Goal: Task Accomplishment & Management: Complete application form

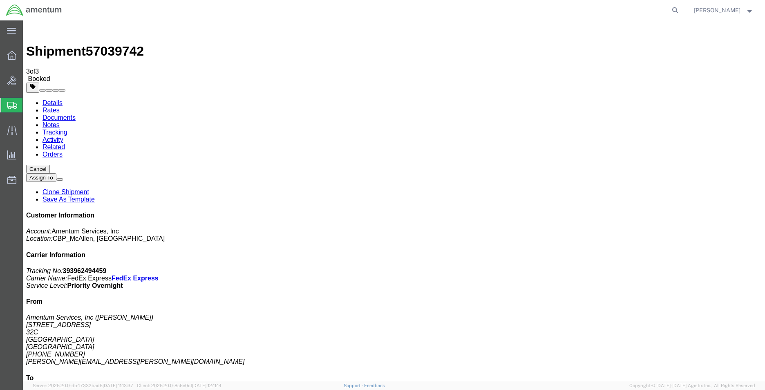
click at [0, 0] on span "Create Shipment" at bounding box center [0, 0] width 0 height 0
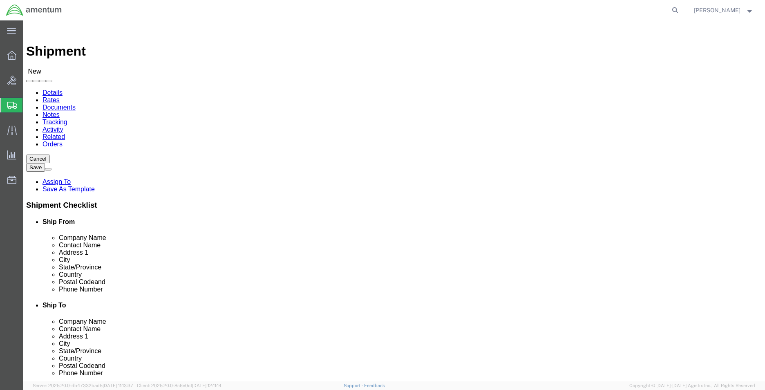
type input "mca"
select select "49941"
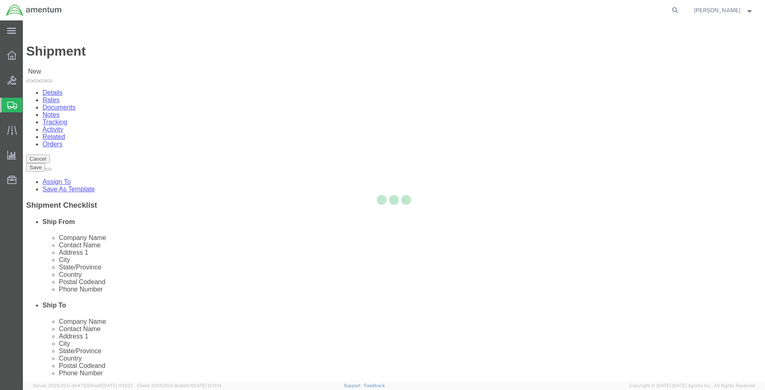
select select "[GEOGRAPHIC_DATA]"
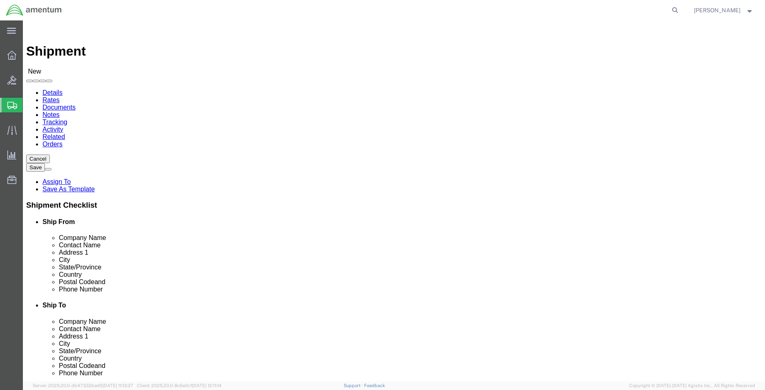
type input "j"
type input "[PERSON_NAME]"
drag, startPoint x: 415, startPoint y: 152, endPoint x: 382, endPoint y: 156, distance: 33.7
click div "Company Name [PERSON_NAME] [PERSON_NAME]"
drag, startPoint x: 469, startPoint y: 184, endPoint x: 383, endPoint y: 186, distance: 85.4
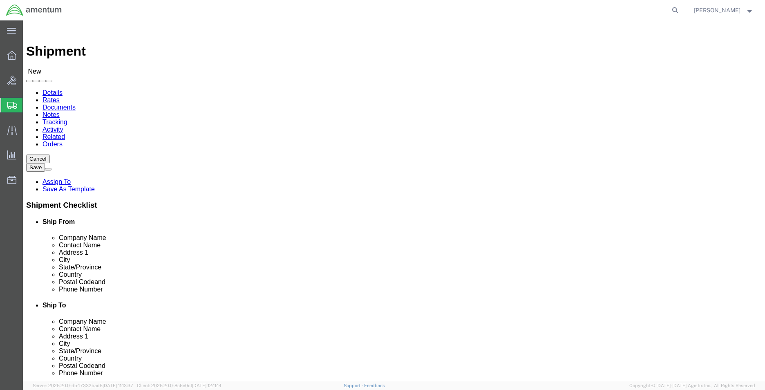
click div "Address [STREET_ADDRESS][PERSON_NAME]"
click input "[STREET_ADDRESS][PERSON_NAME]"
drag, startPoint x: 492, startPoint y: 185, endPoint x: 392, endPoint y: 183, distance: 100.1
click div "[STREET_ADDRESS][PERSON_NAME]"
paste input "[PERSON_NAME] Dr"
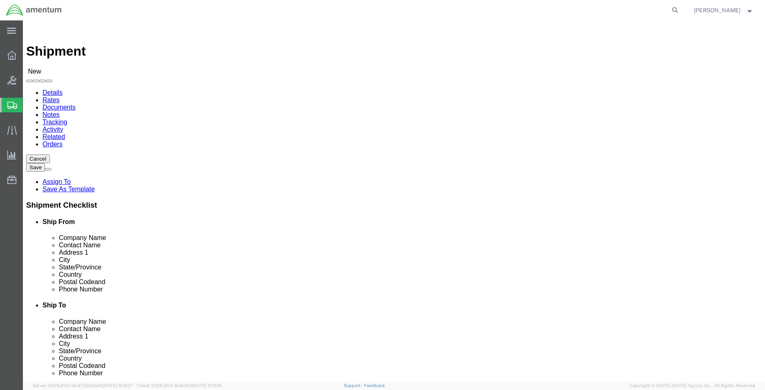
type input "1643 [PERSON_NAME] Dr"
type input "fl"
click input "text"
type input "m"
type input "[GEOGRAPHIC_DATA]"
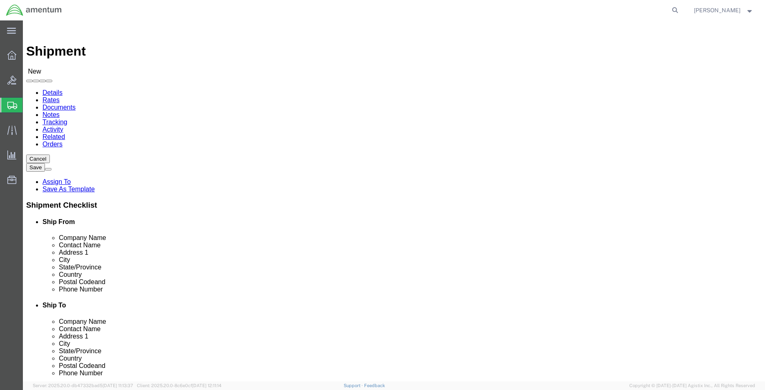
click input "text"
type input "F"
type input "j"
type input "[PERSON_NAME]"
click input "Postal Code"
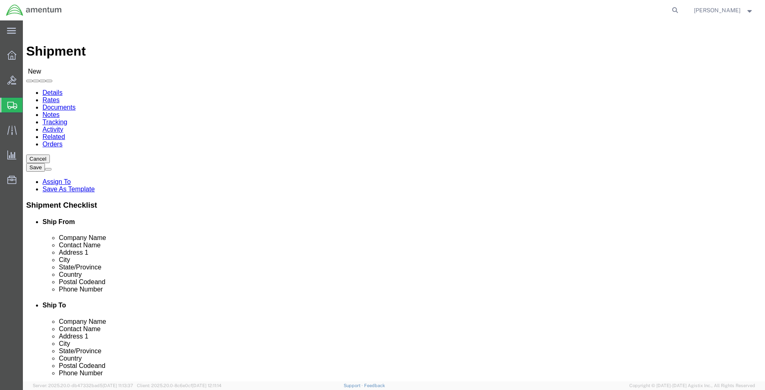
type input "32935"
click input "text"
paste input "321.272.1561"
drag, startPoint x: 418, startPoint y: 279, endPoint x: 423, endPoint y: 289, distance: 11.3
click input "321.272.1561"
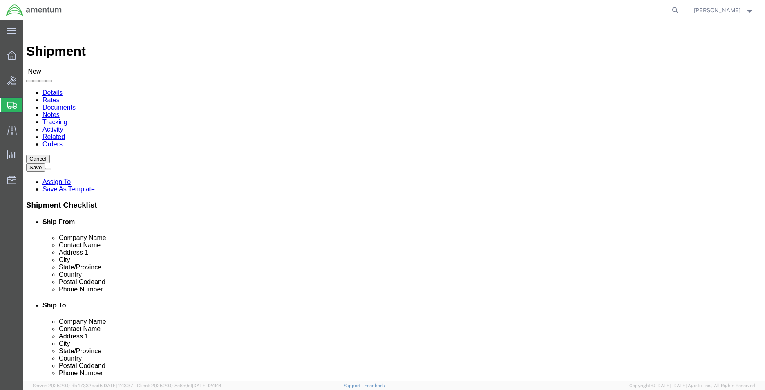
type input "[PHONE_NUMBER]"
click input "text"
paste input "[PERSON_NAME][EMAIL_ADDRESS][PERSON_NAME][DOMAIN_NAME]"
type input "[PERSON_NAME][EMAIL_ADDRESS][PERSON_NAME][DOMAIN_NAME]"
drag, startPoint x: 439, startPoint y: 216, endPoint x: 394, endPoint y: 216, distance: 44.5
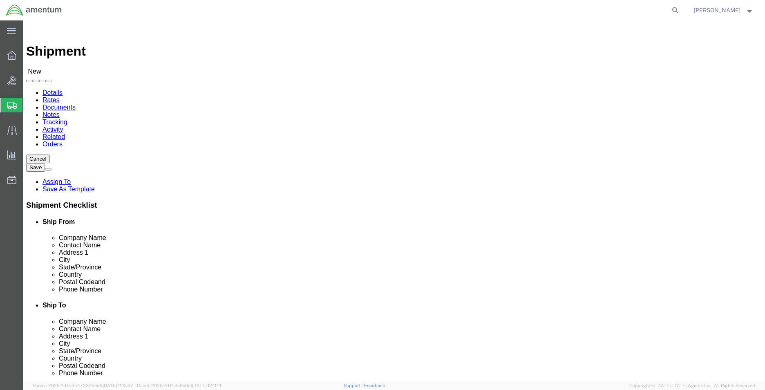
click div "[GEOGRAPHIC_DATA]"
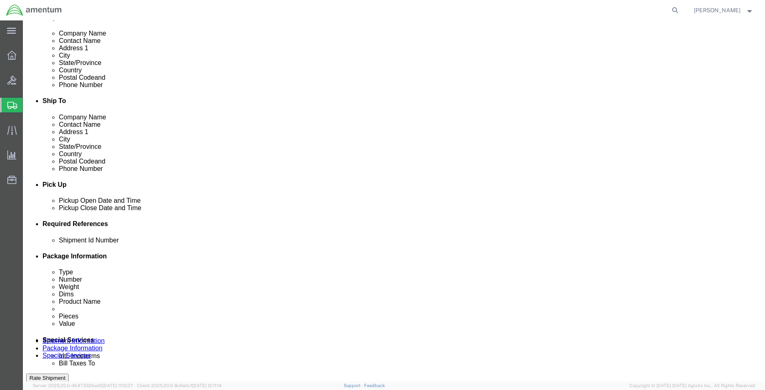
click div
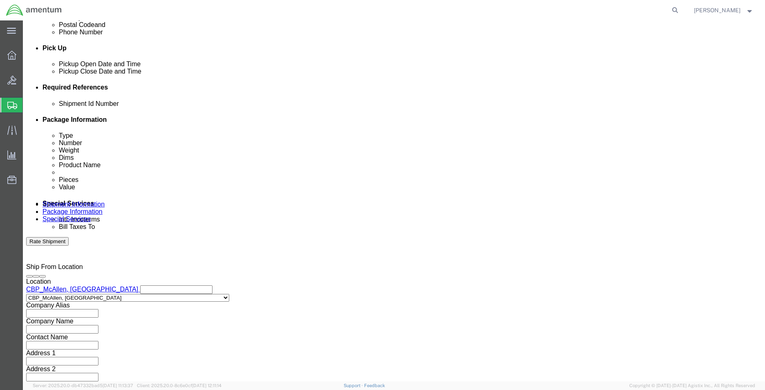
click input "11:00 AM"
type input "8:00 AM"
click div "Open Time 8:00 AM [DATE] 11:00 AM - [DATE] 11:00 AM Cancel Apply"
click button "Apply"
click div "Deliver Close Date Deliver Close Time Deliver Close Date and Time"
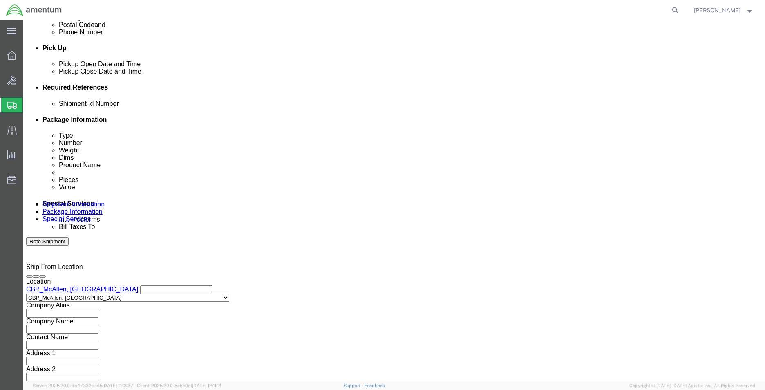
click div
type input "2:00 pm"
click button "Apply"
drag, startPoint x: 107, startPoint y: 161, endPoint x: 113, endPoint y: 165, distance: 7.5
click input "text"
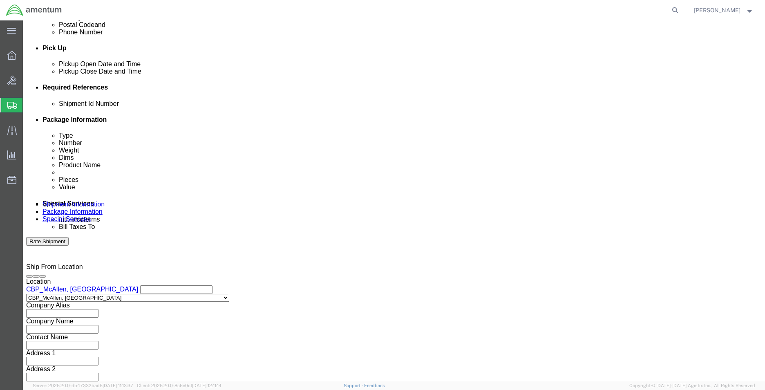
click input "text"
type input "c"
type input "CBP"
click button "Add reference"
click select "Select Account Type Activity ID Airline Appointment Number ASN Batch Request # …"
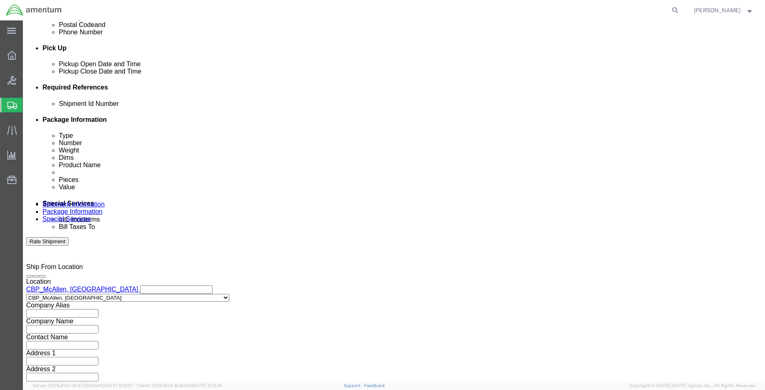
select select "DEPT"
click select "Select Account Type Activity ID Airline Appointment Number ASN Batch Request # …"
click input "text"
type input "QC"
click button "Add reference"
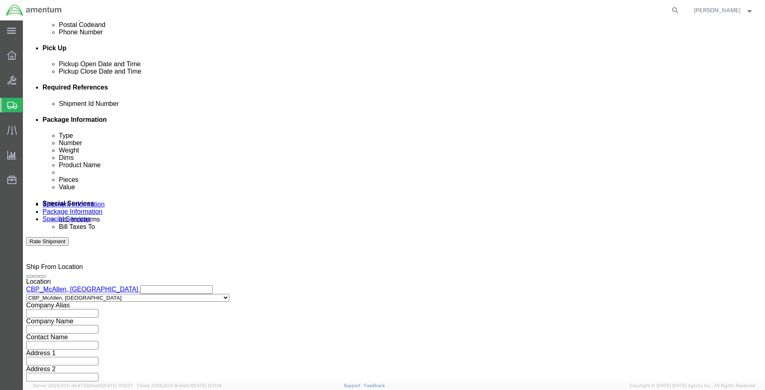
click select "Select Account Type Activity ID Airline Appointment Number ASN Batch Request # …"
select select "CUSTREF"
click select "Select Account Type Activity ID Airline Appointment Number ASN Batch Request # …"
click input "text"
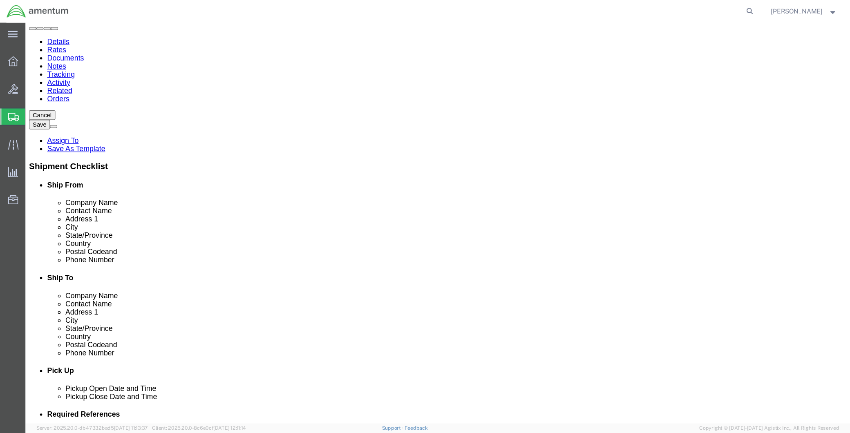
scroll to position [55, 0]
drag, startPoint x: 447, startPoint y: 115, endPoint x: 389, endPoint y: 115, distance: 58.0
click div "[PERSON_NAME] [PERSON_NAME]"
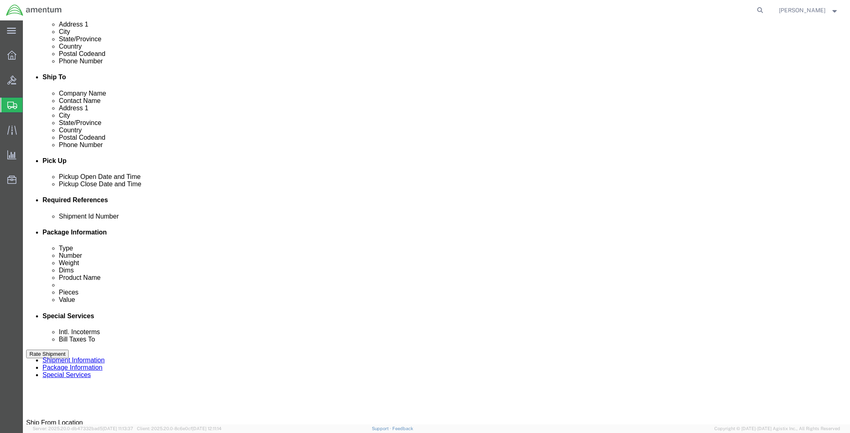
scroll to position [236, 0]
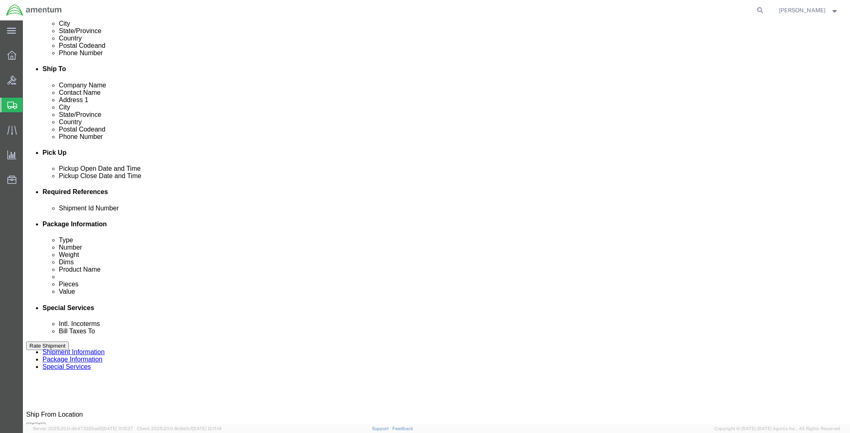
drag, startPoint x: 575, startPoint y: 257, endPoint x: 578, endPoint y: 264, distance: 7.7
click div "Shipment Id Number CBP Select Account Type Activity ID Airline Appointment Numb…"
click input "text"
paste input "[PERSON_NAME]"
type input "[PERSON_NAME]"
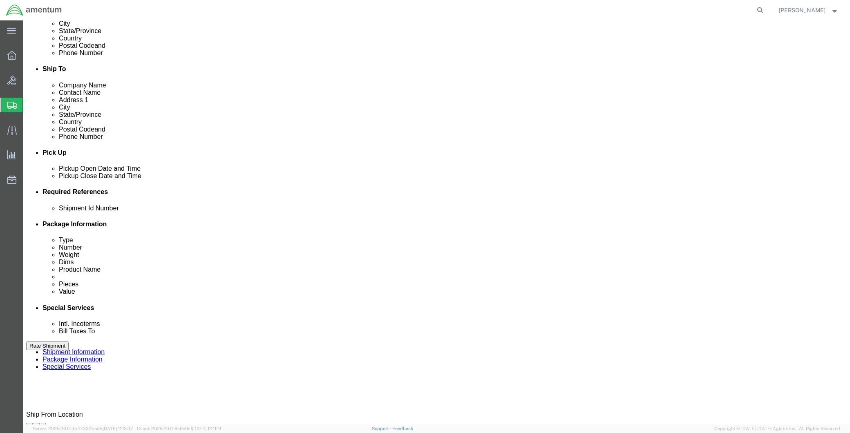
click div "References Add reference"
click button "Add reference"
click select "Select Account Type Activity ID Airline Appointment Number ASN Batch Request # …"
select select "PROJNUM"
click select "Select Account Type Activity ID Airline Appointment Number ASN Batch Request # …"
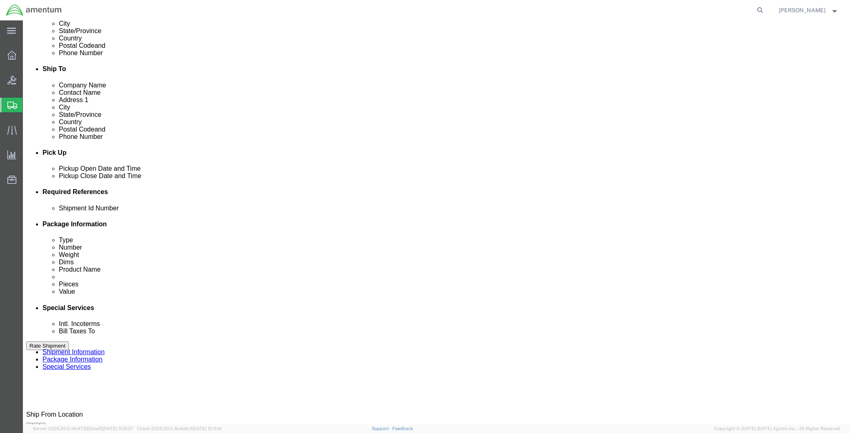
click input "text"
paste input "6118.04.03.2219.MCA.0000"
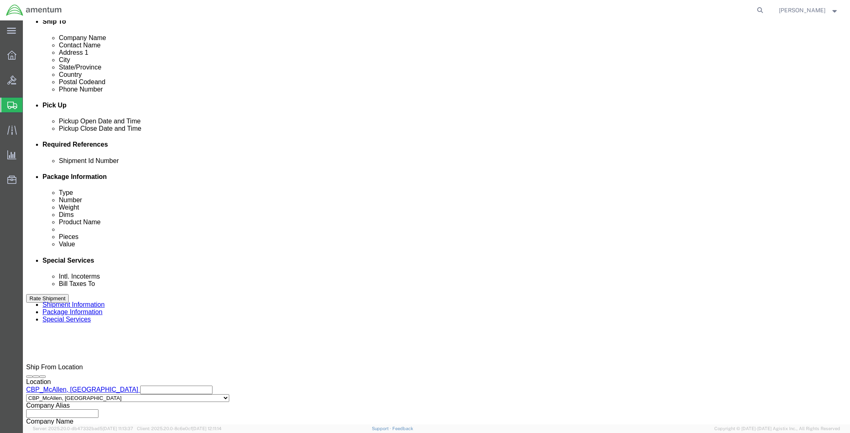
scroll to position [316, 0]
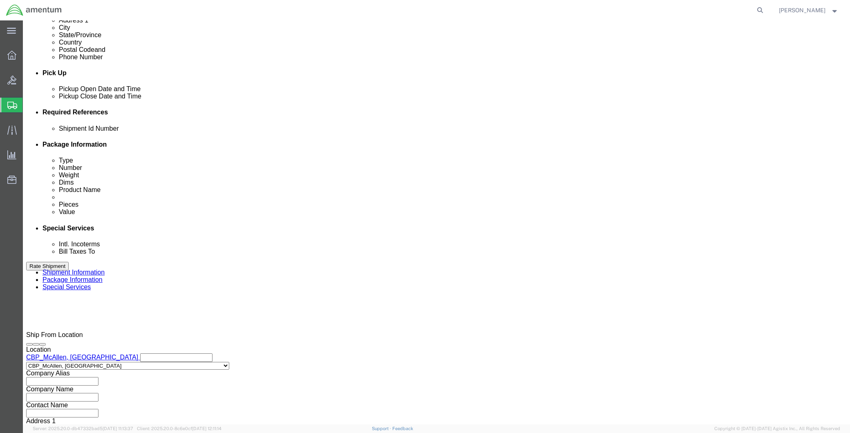
type input "6118.04.03.2219.MCA.0000"
click button "Continue"
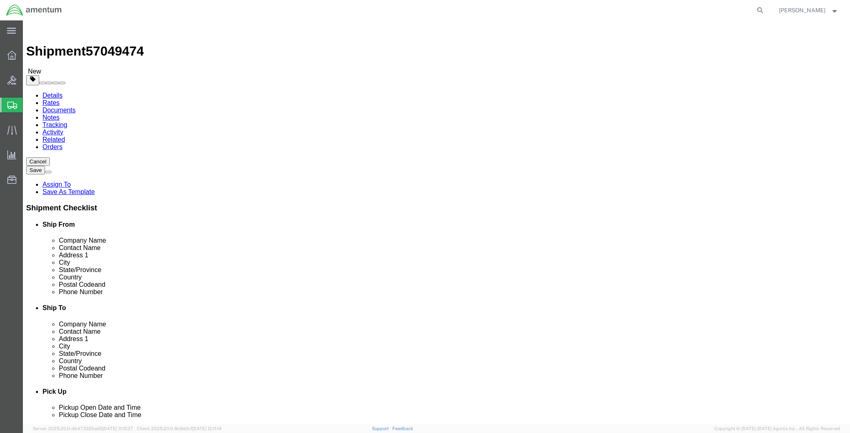
click select "Select BCK Boxes Bale(s) Basket(s) Bolt(s) Bottle(s) Buckets Bulk Bundle(s) Can…"
select select "ENV"
click select "Select BCK Boxes Bale(s) Basket(s) Bolt(s) Bottle(s) Buckets Bulk Bundle(s) Can…"
type input "9.50"
type input "12.50"
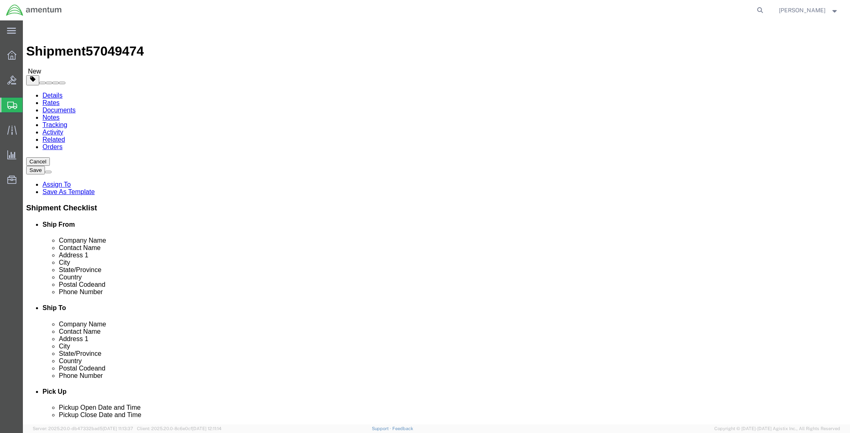
type input "0.25"
type input "1"
click select "Select BCK Boxes Bale(s) Basket(s) Bolt(s) Bottle(s) Buckets Bulk Bundle(s) Can…"
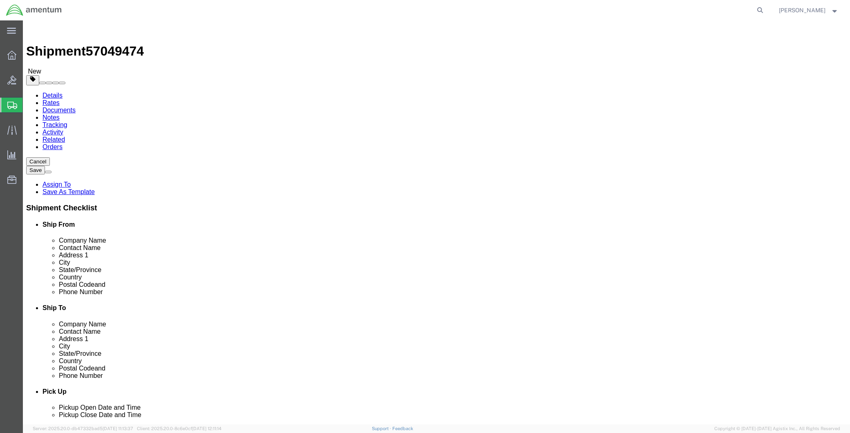
select select "YRPK"
click select "Select BCK Boxes Bale(s) Basket(s) Bolt(s) Bottle(s) Buckets Bulk Bundle(s) Can…"
click input "9.50"
drag, startPoint x: 143, startPoint y: 174, endPoint x: 102, endPoint y: 168, distance: 41.0
click div "Package Type Select BCK Boxes Bale(s) Basket(s) Bolt(s) Bottle(s) Buckets Bulk …"
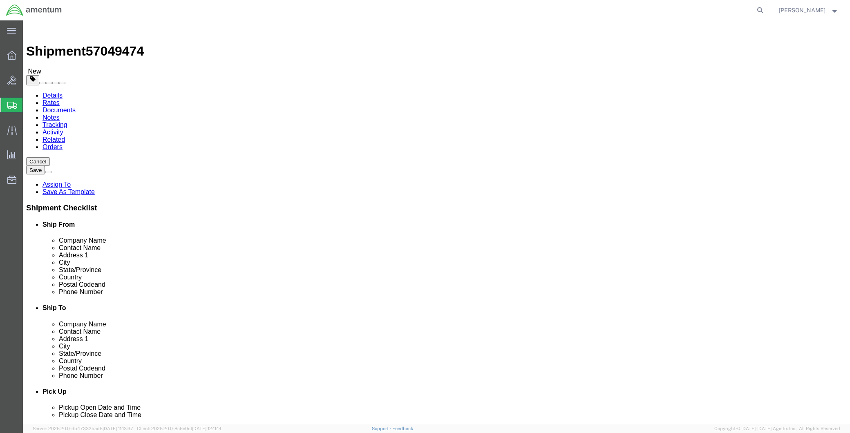
type input "12"
type input "1"
type input "12"
type input "5"
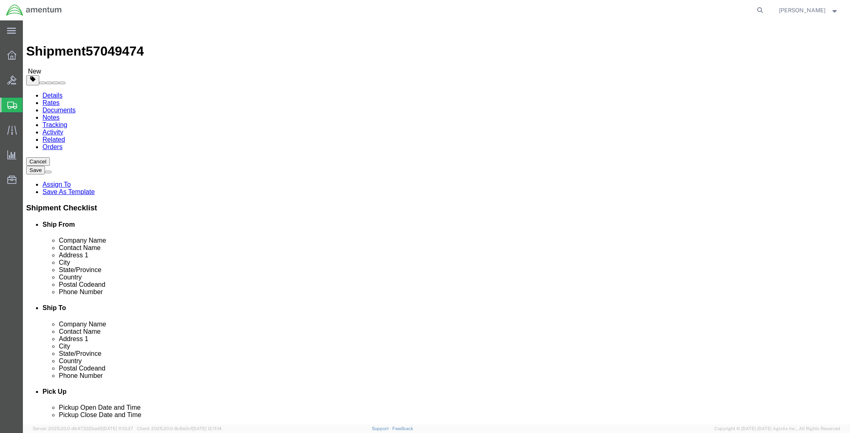
click div "Package Content package1 # 1 1 x Your Packaging Package Type Select BCK Boxes B…"
click link "Add Content"
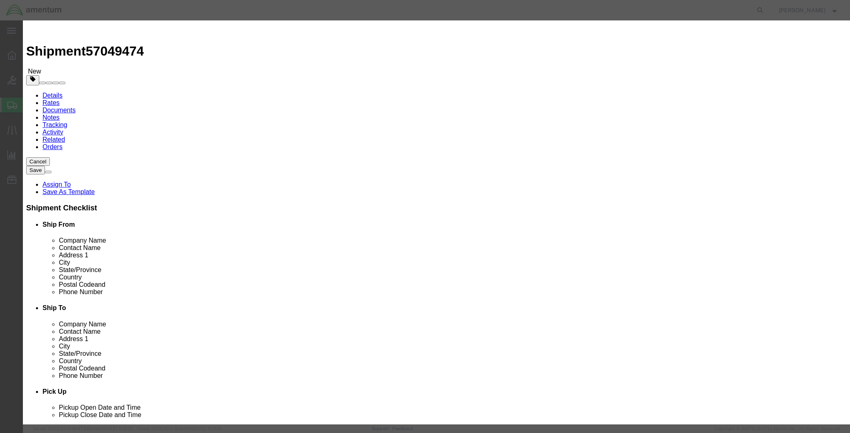
click input "text"
type input "STAMP"
click textarea
click textarea "STAMP TINO F"
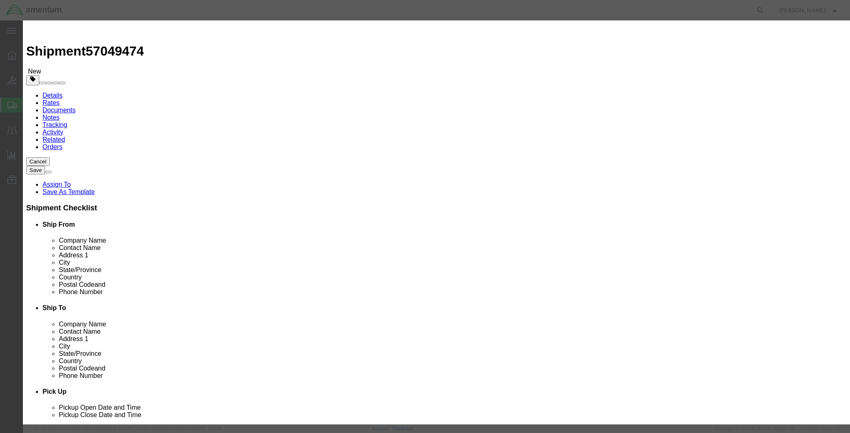
drag, startPoint x: 524, startPoint y: 70, endPoint x: 497, endPoint y: 69, distance: 27.0
click textarea "STAMP TINO F"
paste textarea "[PERSON_NAME]"
type textarea "STAMP [PERSON_NAME]"
click input "0"
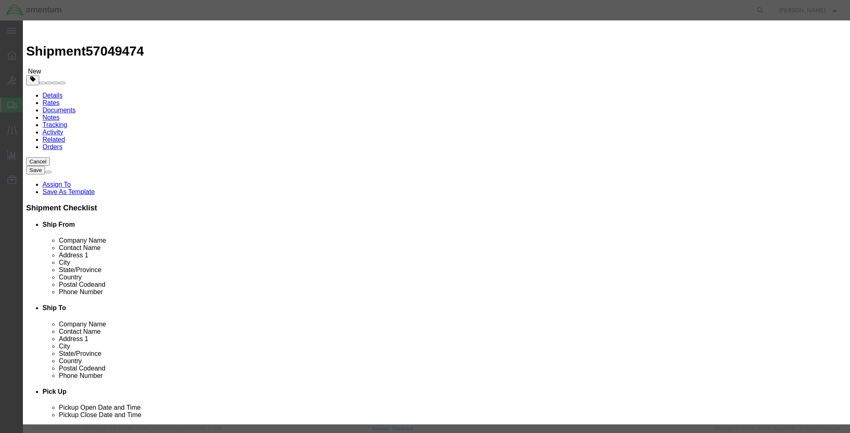
type input "1"
click input "text"
type input "15.00"
click button "Save & Close"
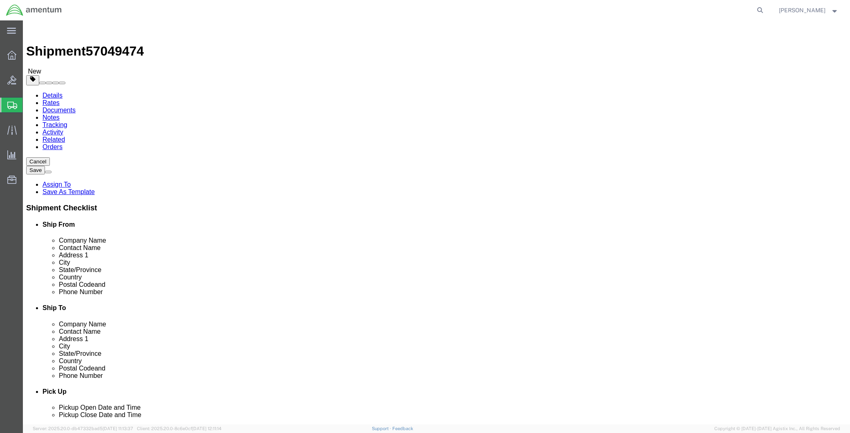
click button "Continue"
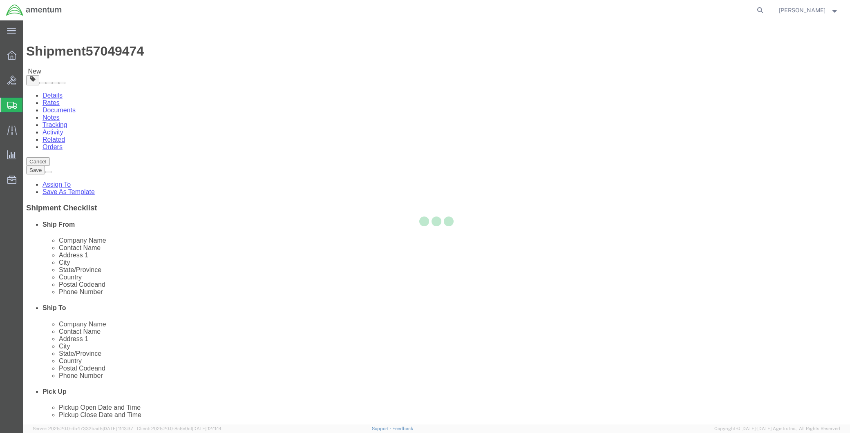
select select
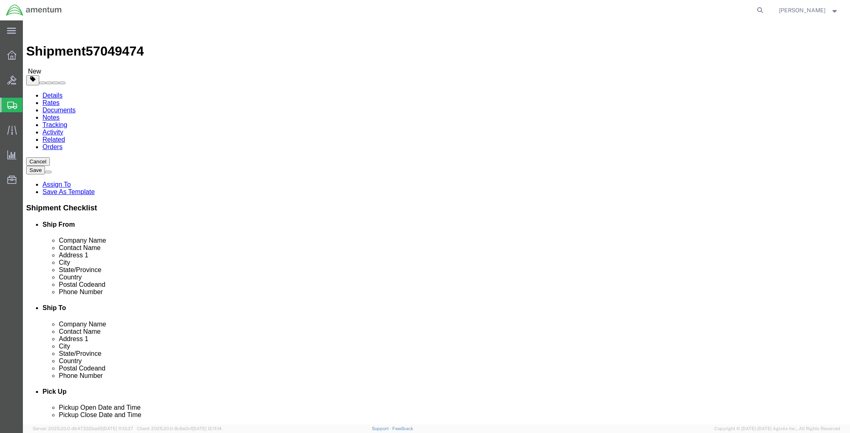
click span "Select one or more"
click link "Site Support"
select select "PICKUP_SITE_SUPPORT"
click span "Site Support"
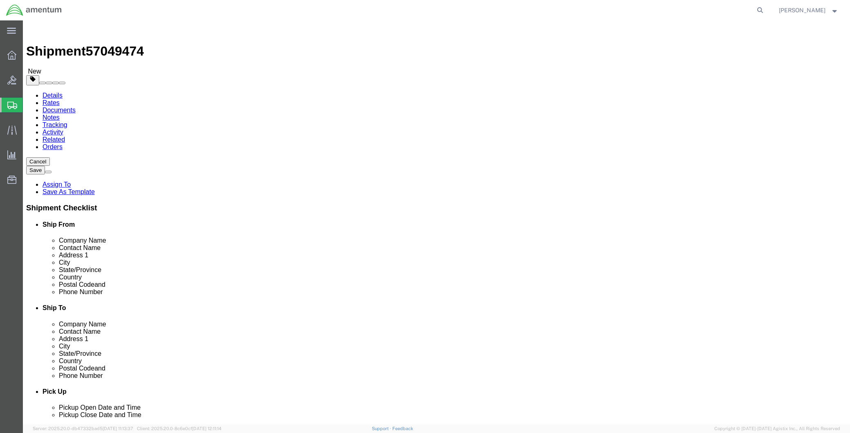
click div "Instructions"
click button "Select one or more"
click span "Site Support"
select select "PICKUP_SITE_SUPPORT"
click div "Instructions"
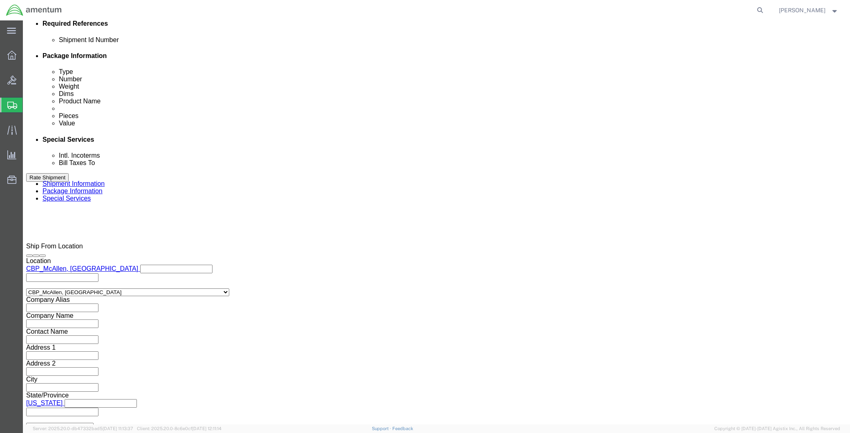
scroll to position [409, 0]
click input "text"
paste input "[PERSON_NAME][EMAIL_ADDRESS][PERSON_NAME][DOMAIN_NAME]"
type input "[PERSON_NAME][EMAIL_ADDRESS][PERSON_NAME][DOMAIN_NAME]"
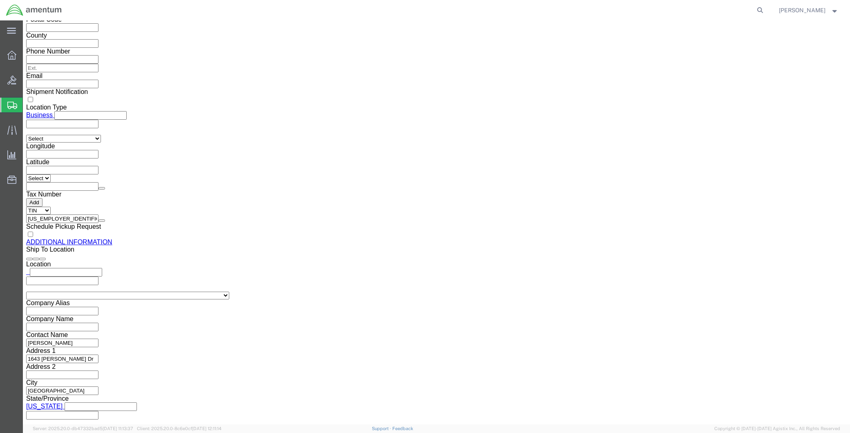
scroll to position [908, 0]
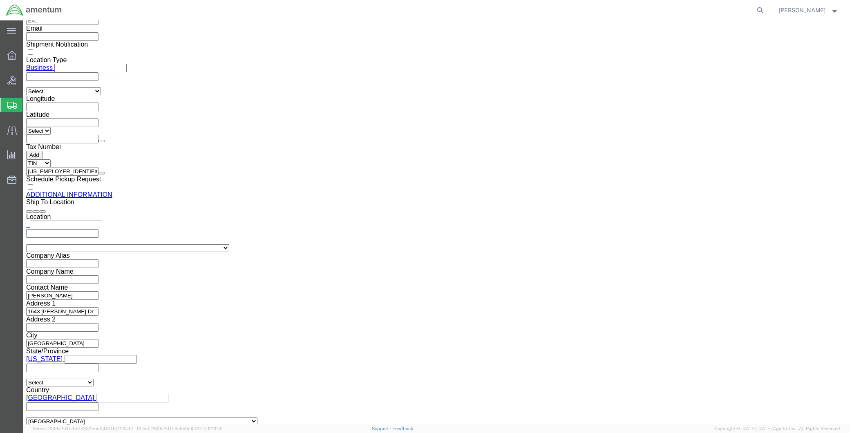
click button "Rate Shipment"
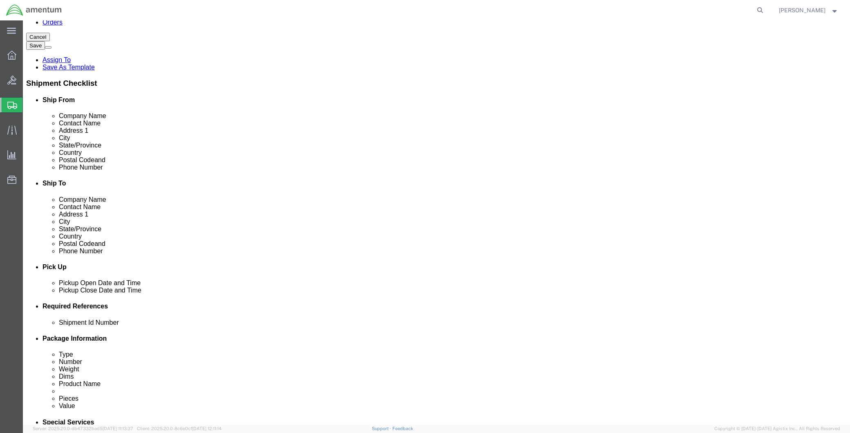
scroll to position [0, 0]
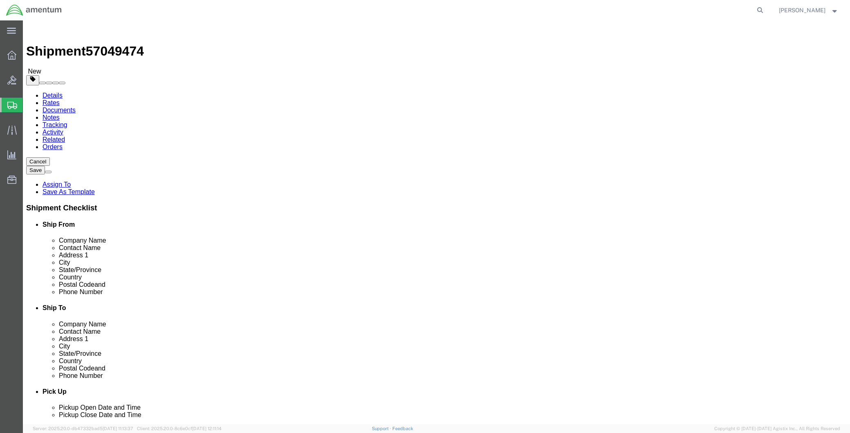
click link "Shipment Information"
click input "Ship To Location / Company Name : This field is required."
paste input "ISO/AS9100 Lead Auditor, LSSGB, A&P"
type input "ISO/AS9100 Lead Auditor, LSSGB, A&P"
drag, startPoint x: 190, startPoint y: 150, endPoint x: 123, endPoint y: 150, distance: 67.0
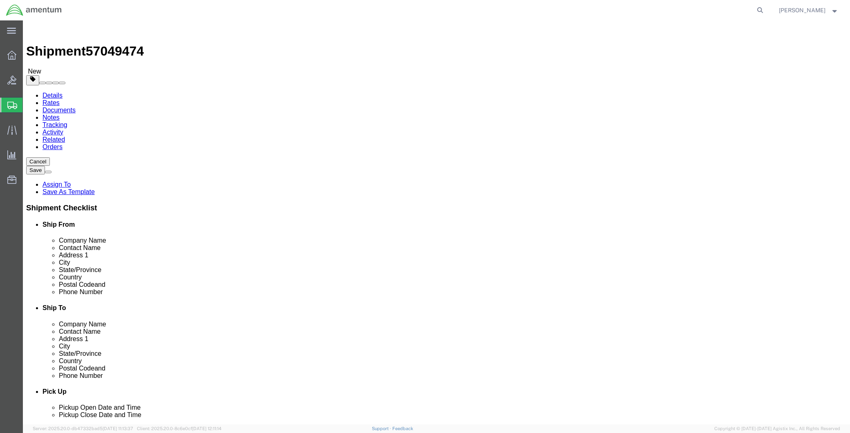
click input "text"
type input "Amentum Services, Inc"
click input "ISO/AS9100 Lead Auditor, LSSGB, A&P"
paste input "Amentum Services, Inc"
type input "Amentum Services, Inc"
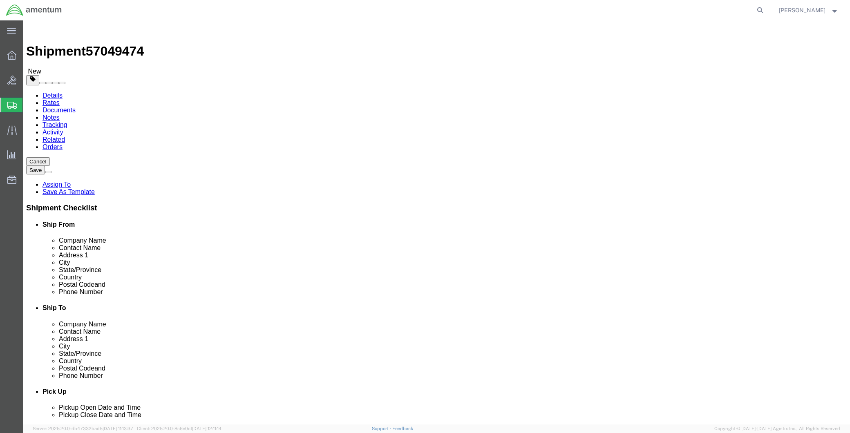
click button "Rate Shipment"
